Goal: Transaction & Acquisition: Subscribe to service/newsletter

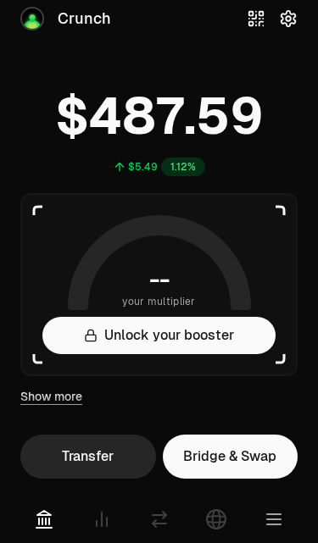
scroll to position [3, 0]
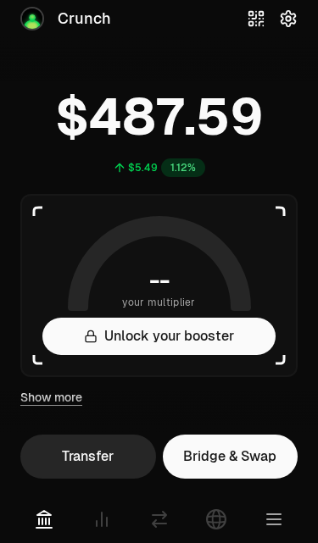
click at [234, 322] on button "Unlock your booster" at bounding box center [158, 336] width 233 height 37
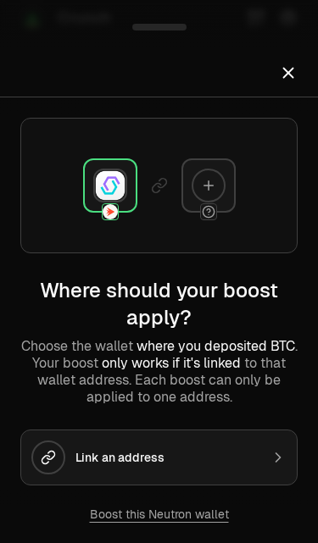
click at [291, 78] on icon "Close" at bounding box center [288, 73] width 19 height 19
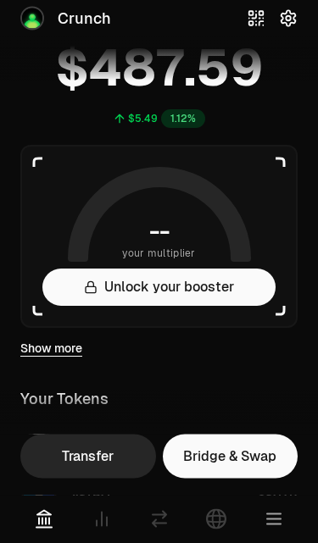
scroll to position [52, 0]
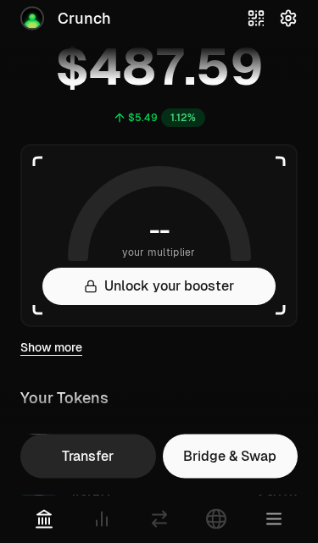
click at [76, 347] on link "Show more" at bounding box center [51, 348] width 62 height 17
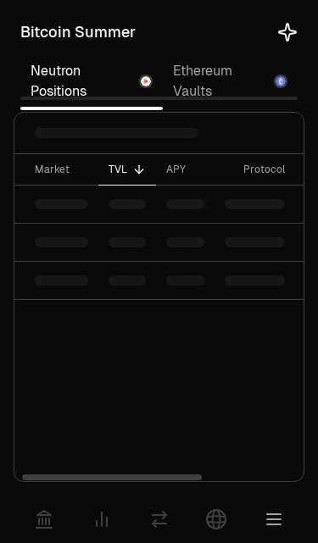
click at [63, 356] on div "Market TVL APY Protocol Balance Rewards" at bounding box center [158, 318] width 289 height 328
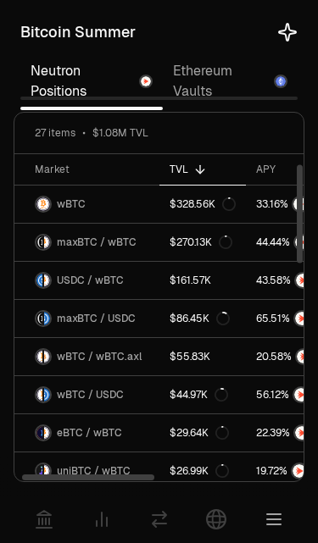
scroll to position [32, 0]
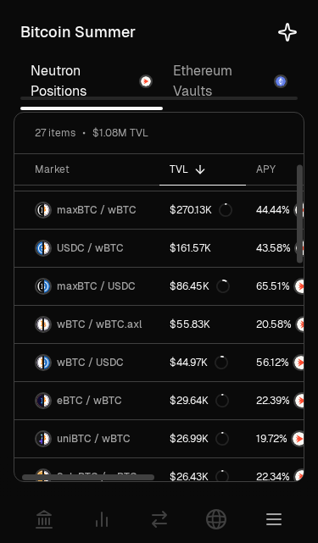
click at [39, 483] on link at bounding box center [43, 519] width 47 height 47
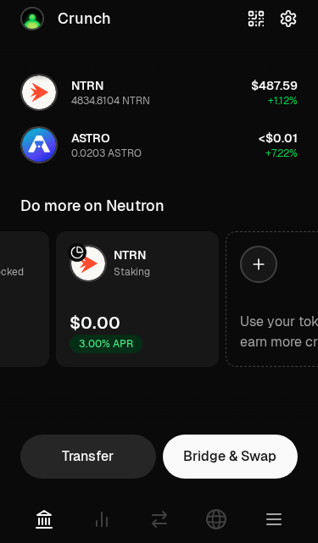
scroll to position [0, 133]
click at [164, 296] on link "NTRN Staking $0.00 3.00% APR" at bounding box center [138, 299] width 163 height 136
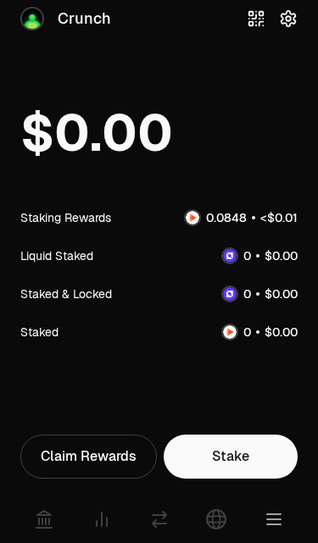
click at [229, 450] on link "Stake" at bounding box center [231, 457] width 135 height 44
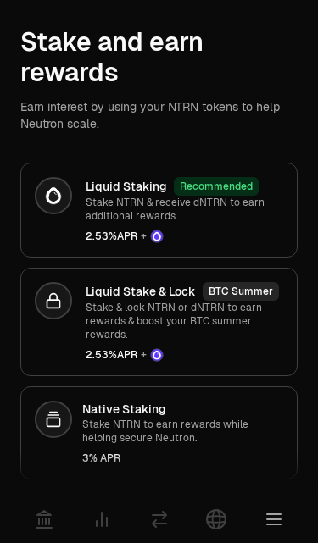
scroll to position [79, 0]
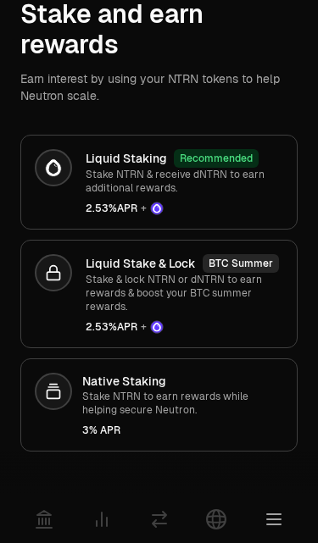
click at [236, 206] on span "2.53% APR +" at bounding box center [184, 209] width 197 height 14
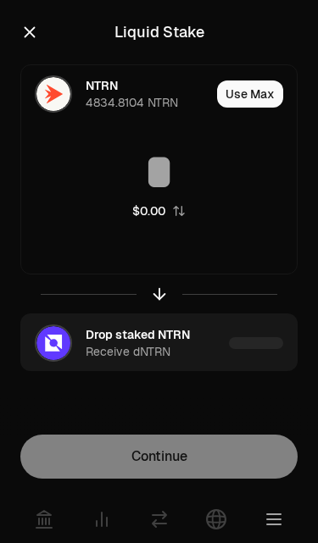
click at [211, 167] on input at bounding box center [158, 172] width 275 height 51
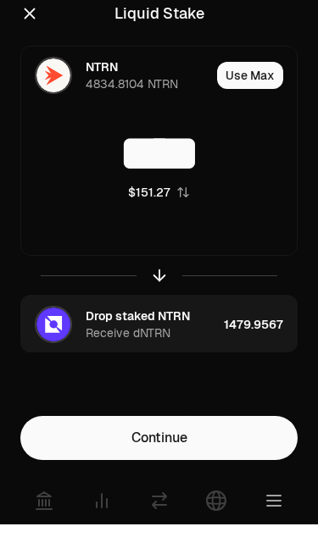
type input "****"
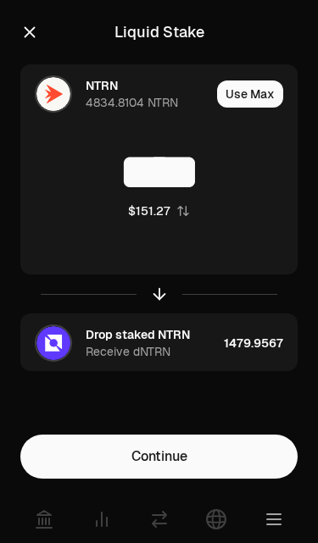
click at [36, 28] on icon "button" at bounding box center [29, 32] width 19 height 19
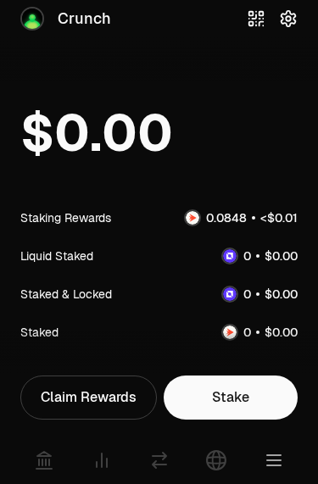
click at [104, 455] on icon at bounding box center [102, 460] width 20 height 20
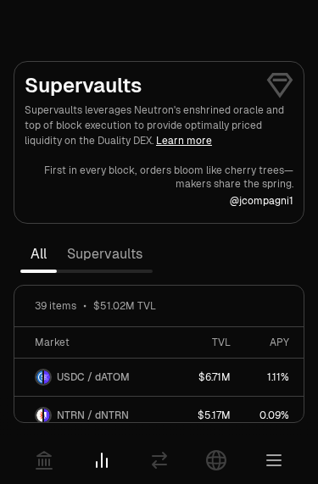
click at [130, 253] on link "Supervaults" at bounding box center [105, 254] width 96 height 34
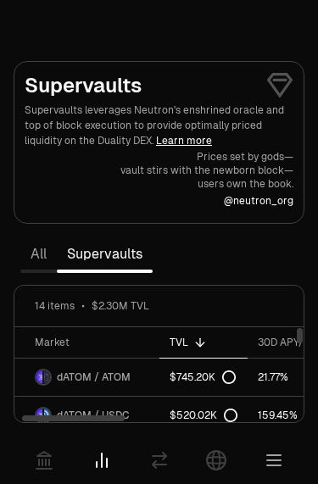
click at [37, 457] on icon at bounding box center [43, 460] width 15 height 17
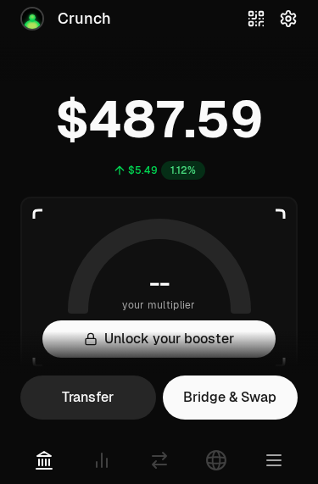
click at [37, 454] on icon at bounding box center [44, 460] width 20 height 20
click at [41, 20] on img at bounding box center [32, 18] width 20 height 20
click at [40, 9] on img at bounding box center [32, 18] width 20 height 20
click at [48, 17] on div "Crunch" at bounding box center [65, 19] width 91 height 24
click at [79, 22] on span "Crunch" at bounding box center [84, 19] width 53 height 24
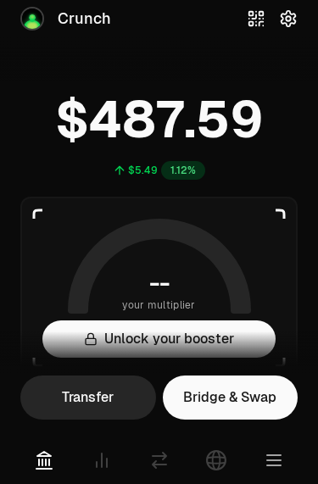
click at [272, 461] on icon "button" at bounding box center [274, 460] width 14 height 10
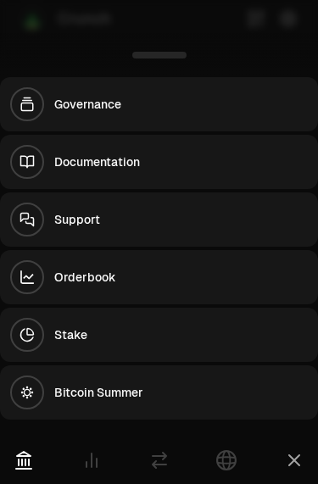
click at [192, 395] on div "Bitcoin Summer" at bounding box center [180, 392] width 253 height 17
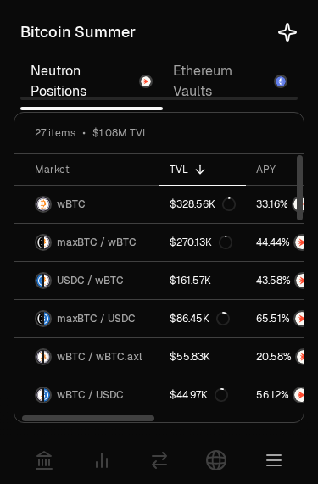
click at [51, 459] on icon at bounding box center [44, 460] width 20 height 20
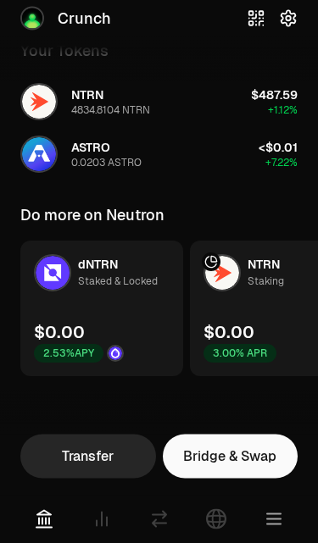
scroll to position [409, 0]
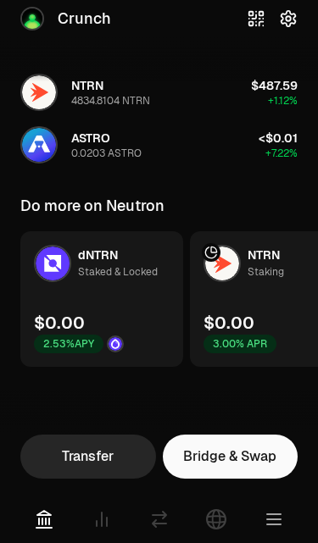
click at [188, 376] on section "Crunch $5.49 1.12% -- your multiplier Unlock your booster Show more Your Tokens…" at bounding box center [159, 13] width 318 height 844
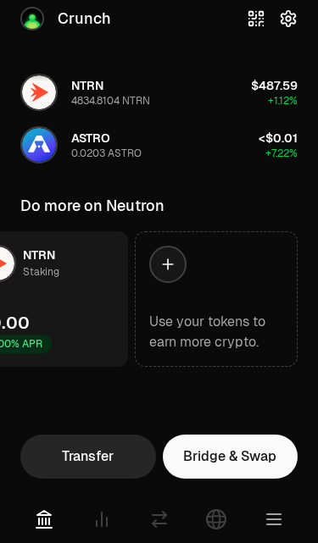
scroll to position [0, 225]
click at [165, 274] on div at bounding box center [167, 264] width 37 height 37
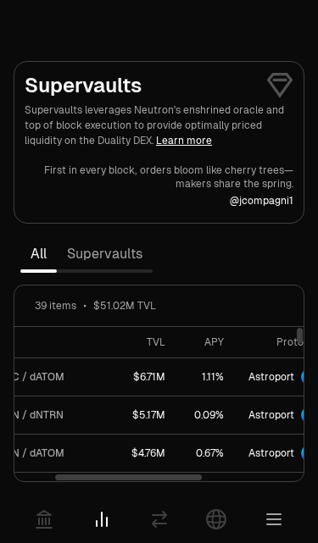
scroll to position [0, 70]
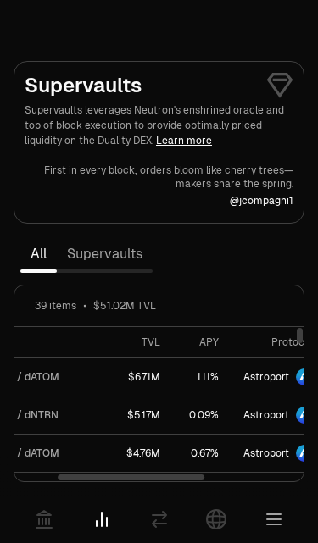
click at [214, 355] on th "APY" at bounding box center [199, 342] width 58 height 31
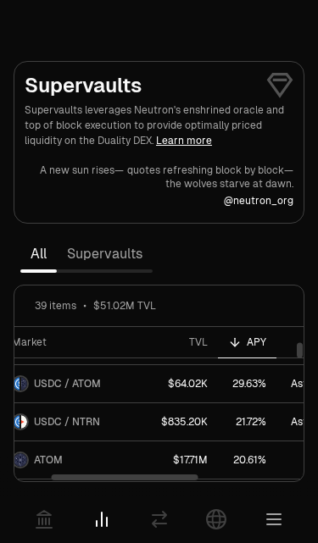
scroll to position [146, 14]
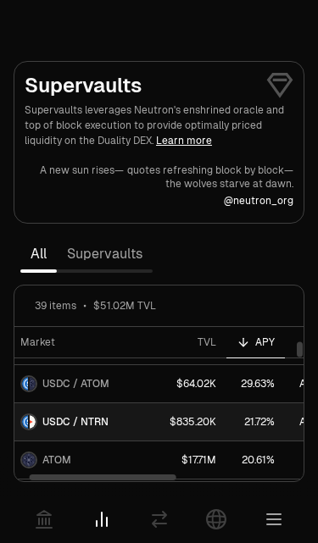
click at [111, 420] on link "USDC / NTRN" at bounding box center [79, 421] width 159 height 37
